Goal: Task Accomplishment & Management: Manage account settings

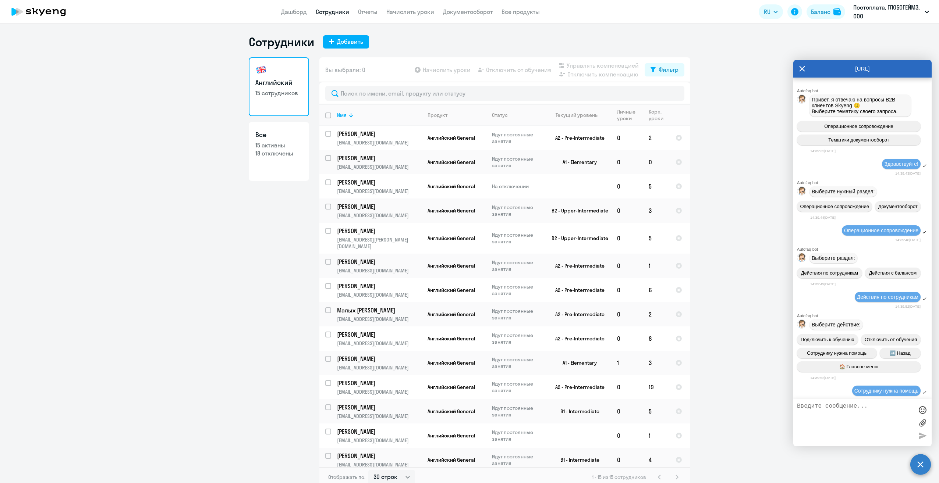
select select "30"
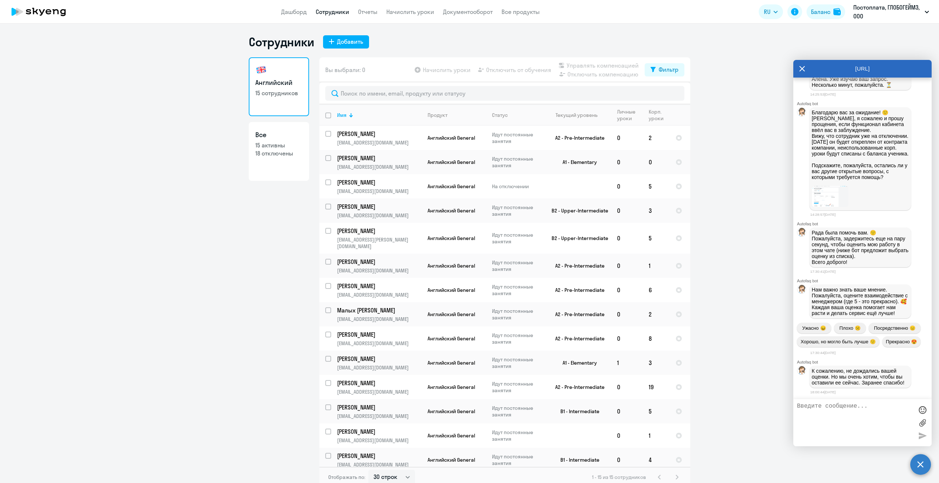
click at [829, 410] on textarea at bounding box center [855, 423] width 116 height 40
type textarea "G"
type textarea "Прекрасно"
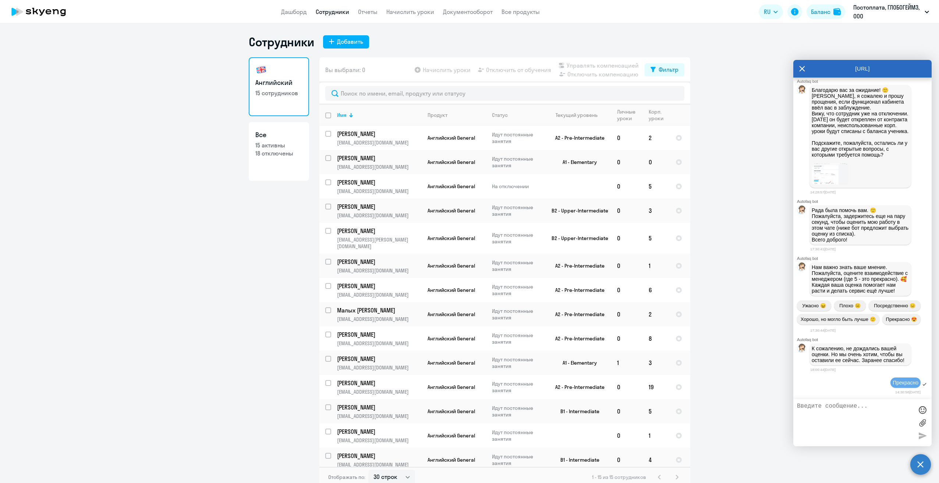
scroll to position [4705, 0]
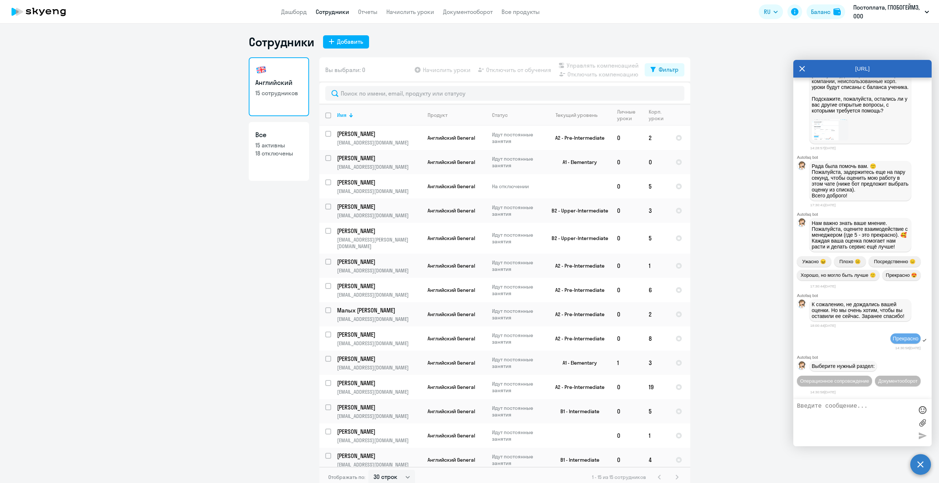
click at [801, 63] on icon at bounding box center [802, 69] width 6 height 18
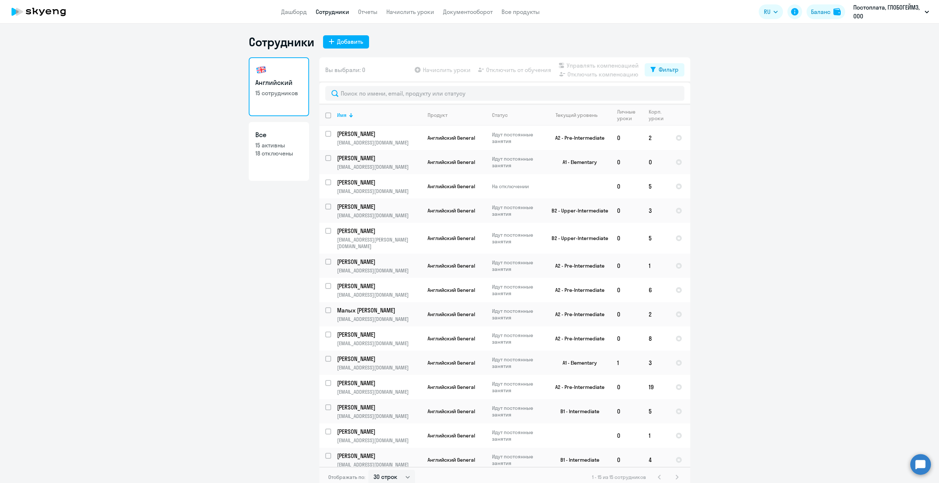
click at [811, 343] on ng-component "Сотрудники Добавить Английский 15 сотрудников Все 15 активны 18 отключены Вы вы…" at bounding box center [469, 261] width 939 height 453
click at [325, 157] on input "select row 38395889" at bounding box center [332, 162] width 15 height 15
checkbox input "true"
click at [444, 69] on span "Начислить уроки" at bounding box center [447, 69] width 48 height 9
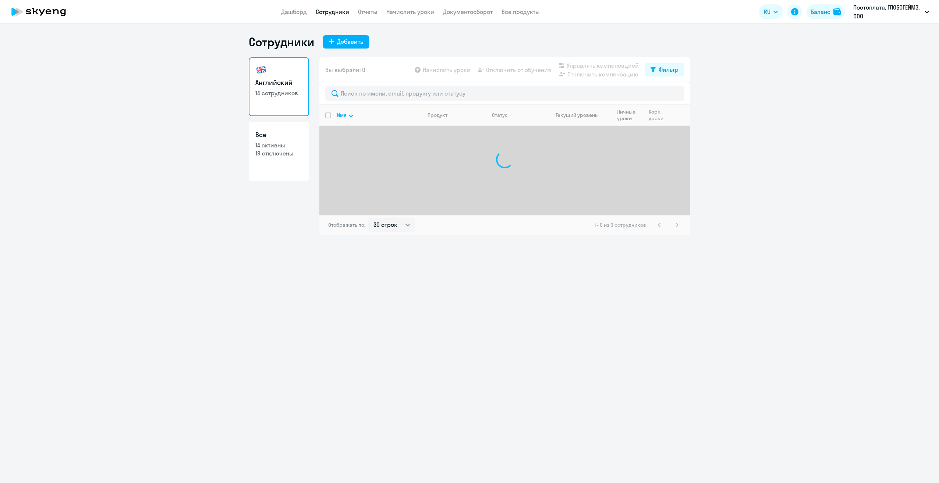
select select "30"
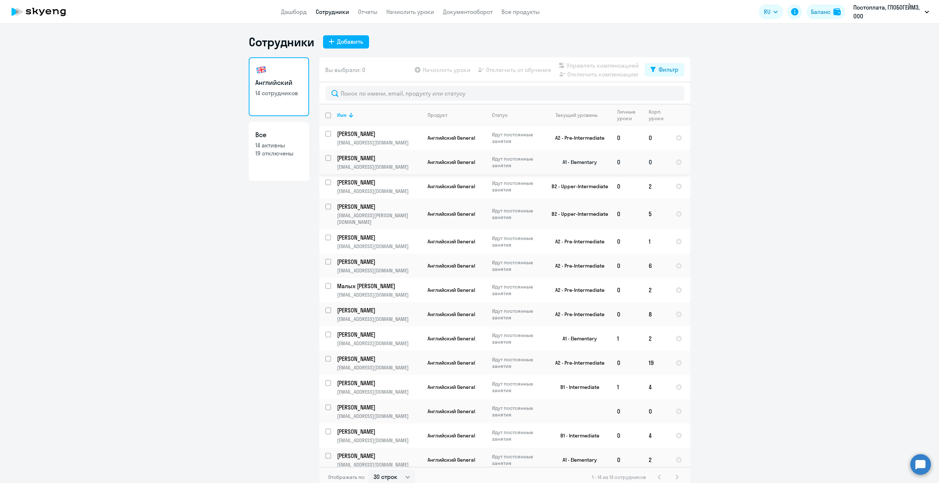
click at [327, 156] on input "select row 38395889" at bounding box center [332, 162] width 15 height 15
checkbox input "true"
click at [325, 182] on input "select row 38565293" at bounding box center [332, 186] width 15 height 15
checkbox input "true"
click at [326, 405] on input "select row 41601455" at bounding box center [332, 412] width 15 height 15
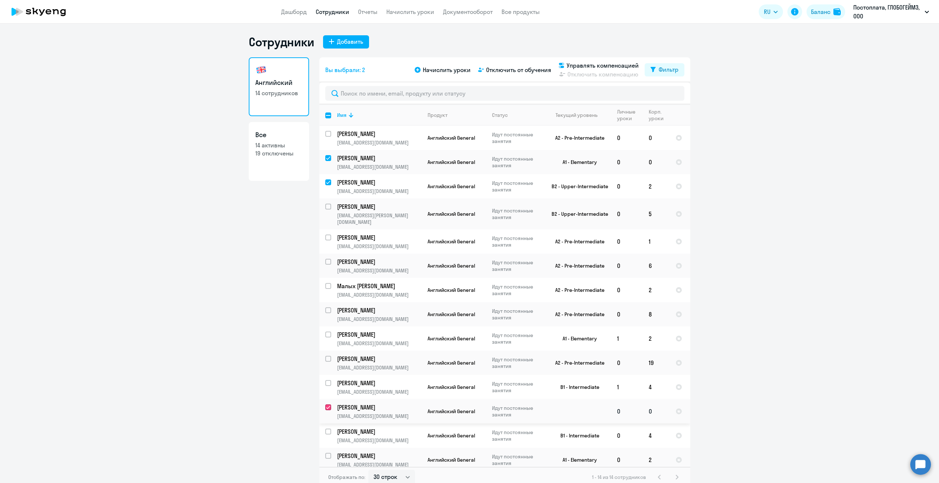
checkbox input "true"
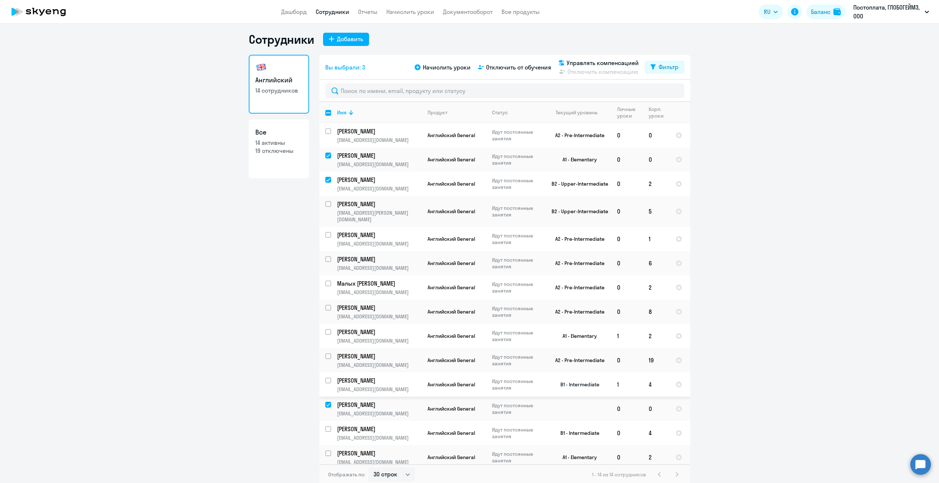
scroll to position [3, 0]
click at [326, 232] on input "select row 4522548" at bounding box center [332, 239] width 15 height 15
checkbox input "true"
click at [326, 329] on input "select row 38395892" at bounding box center [332, 336] width 15 height 15
checkbox input "true"
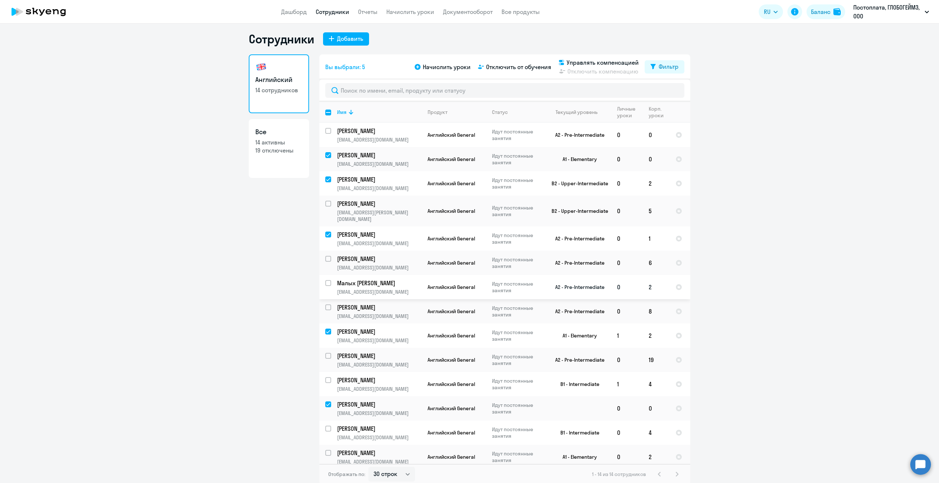
click at [326, 280] on input "select row 38587237" at bounding box center [332, 287] width 15 height 15
checkbox input "true"
click at [437, 67] on span "Начислить уроки" at bounding box center [447, 67] width 48 height 9
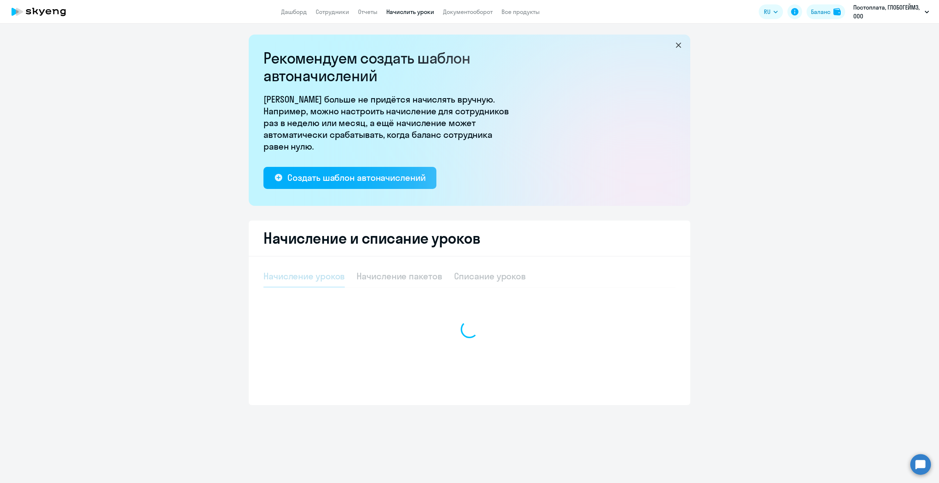
select select "10"
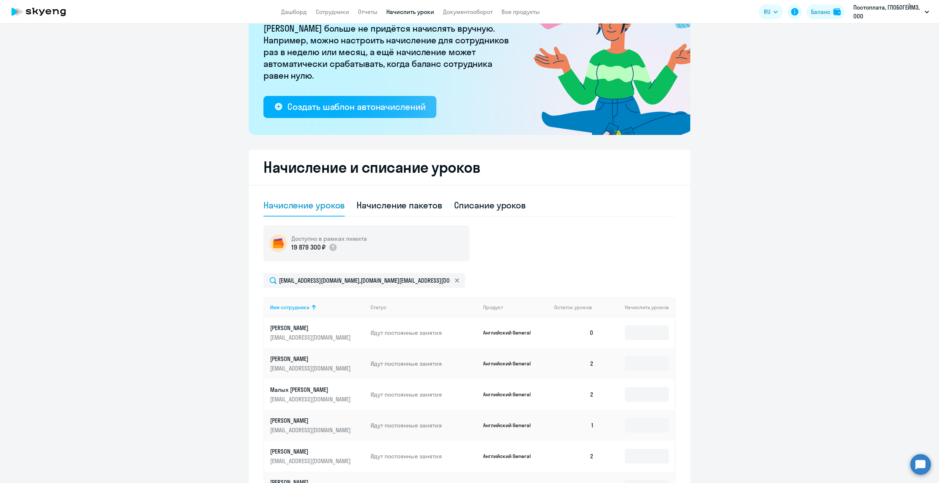
scroll to position [74, 0]
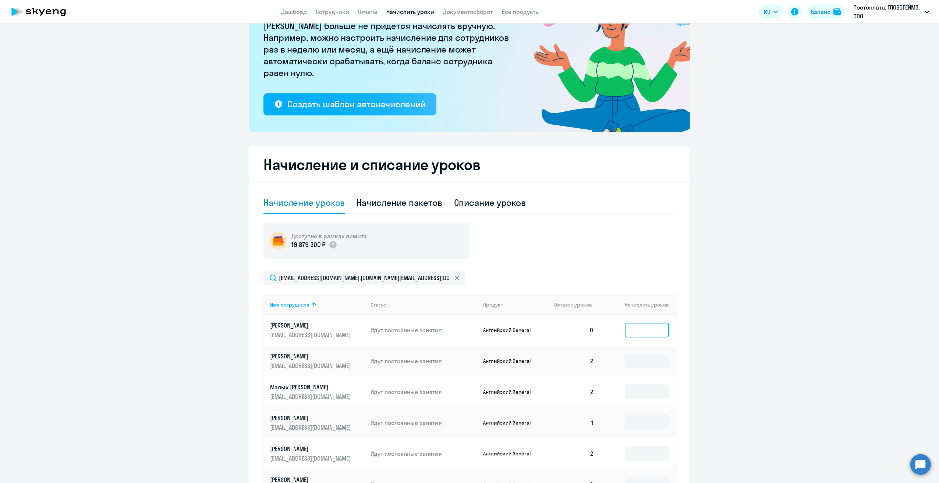
click at [638, 330] on input at bounding box center [647, 330] width 44 height 15
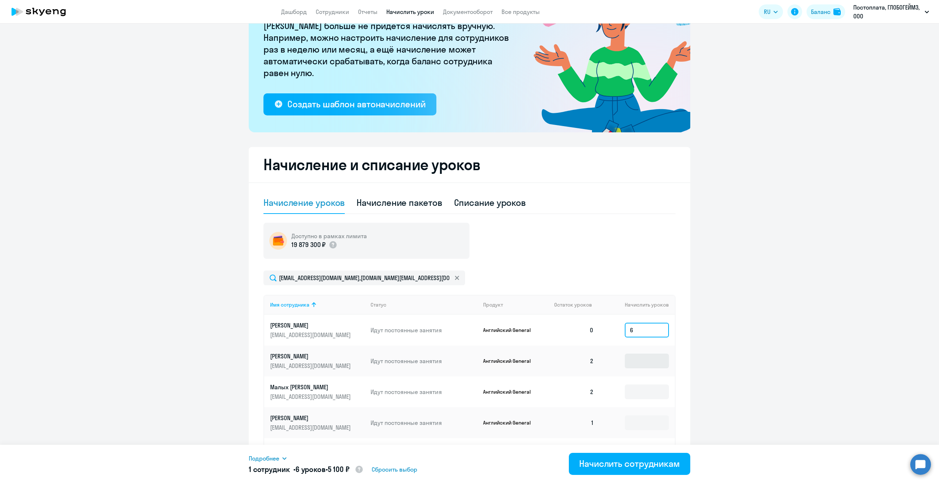
type input "6"
click at [636, 360] on input at bounding box center [647, 361] width 44 height 15
type input "4"
click at [636, 391] on input at bounding box center [647, 392] width 44 height 15
type input "4"
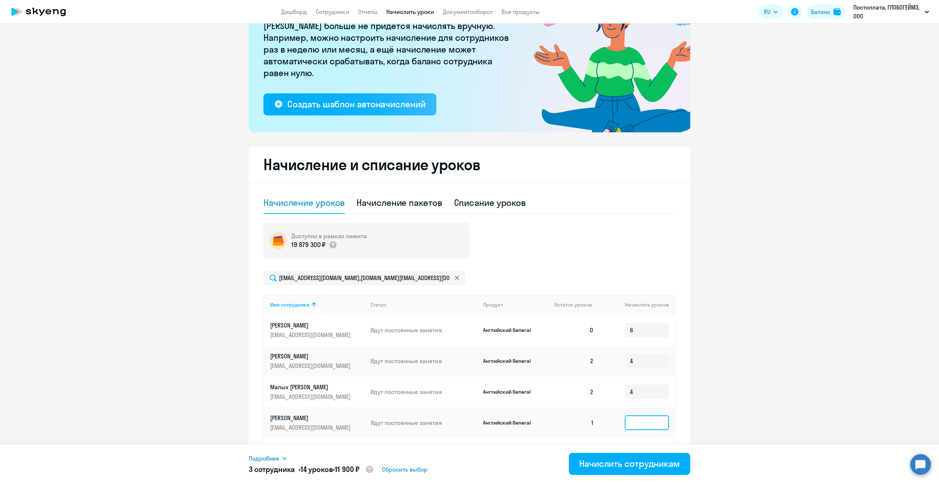
click at [644, 422] on input at bounding box center [647, 423] width 44 height 15
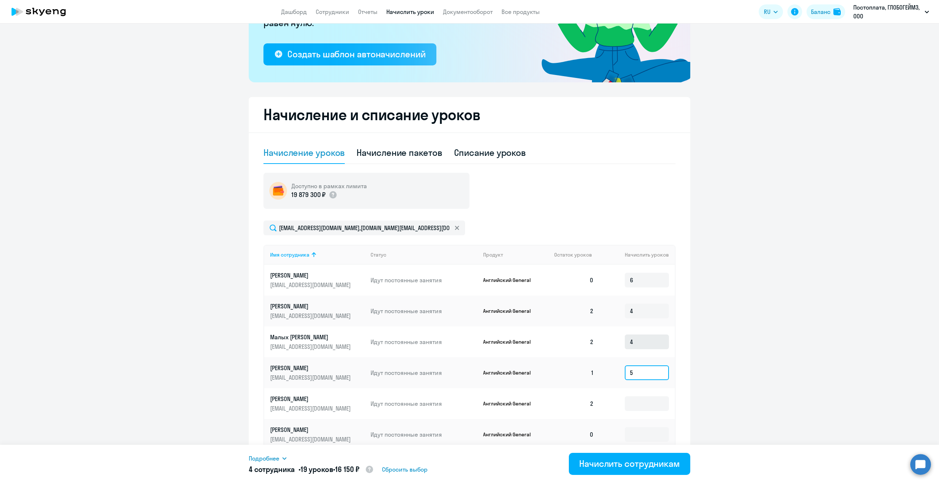
scroll to position [147, 0]
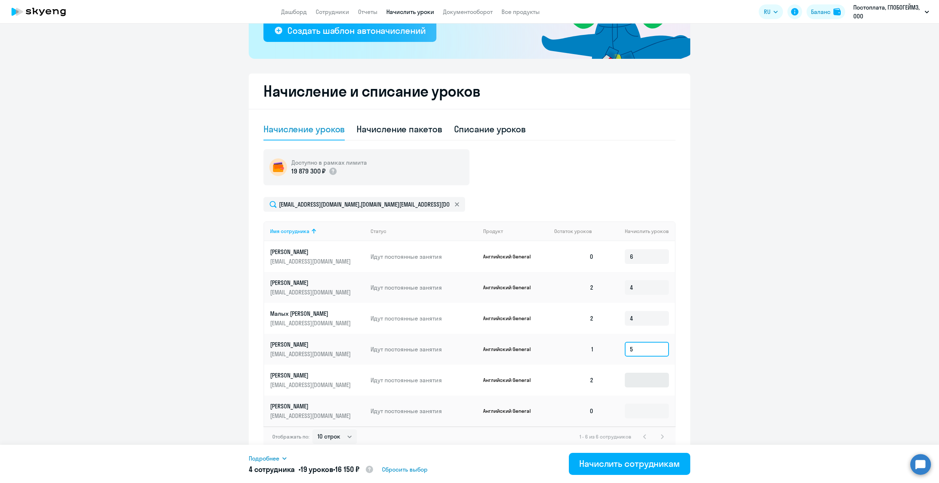
type input "5"
click at [634, 378] on input at bounding box center [647, 380] width 44 height 15
type input "4"
click at [636, 409] on input at bounding box center [647, 411] width 44 height 15
type input "6"
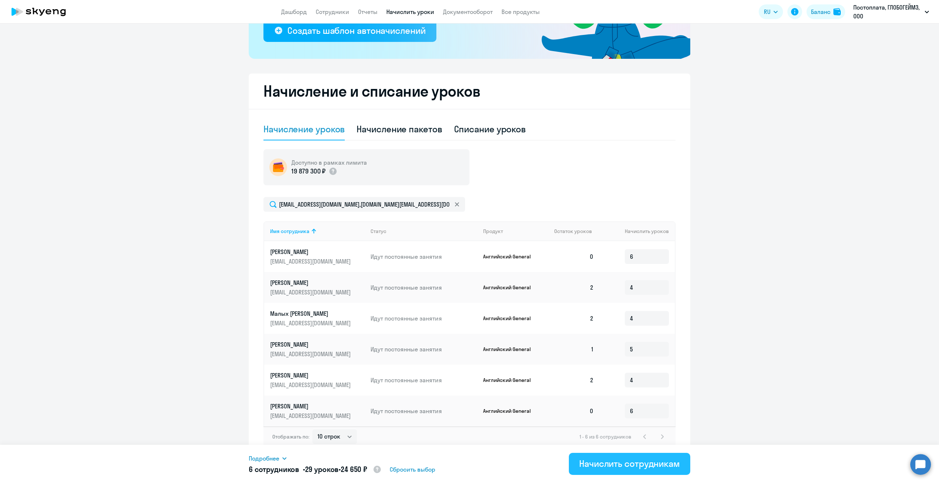
click at [631, 462] on div "Начислить сотрудникам" at bounding box center [629, 464] width 101 height 12
